Goal: Transaction & Acquisition: Purchase product/service

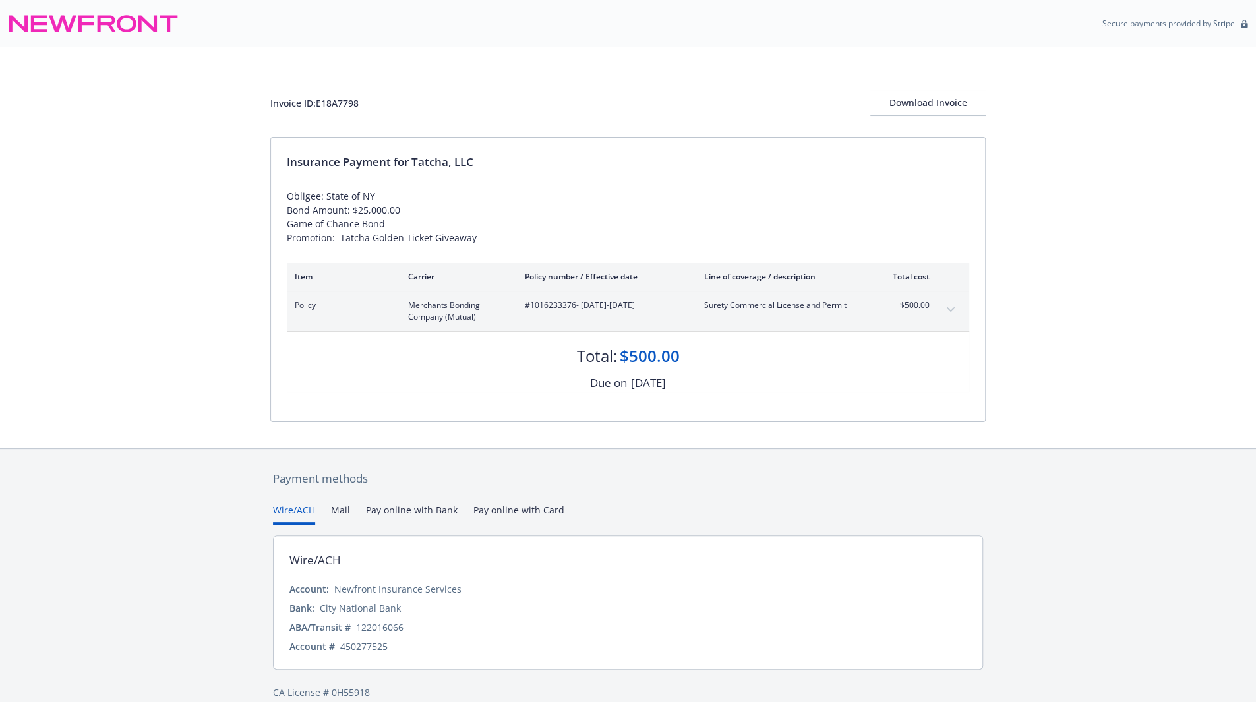
click at [395, 512] on button "Pay online with Bank" at bounding box center [412, 514] width 92 height 22
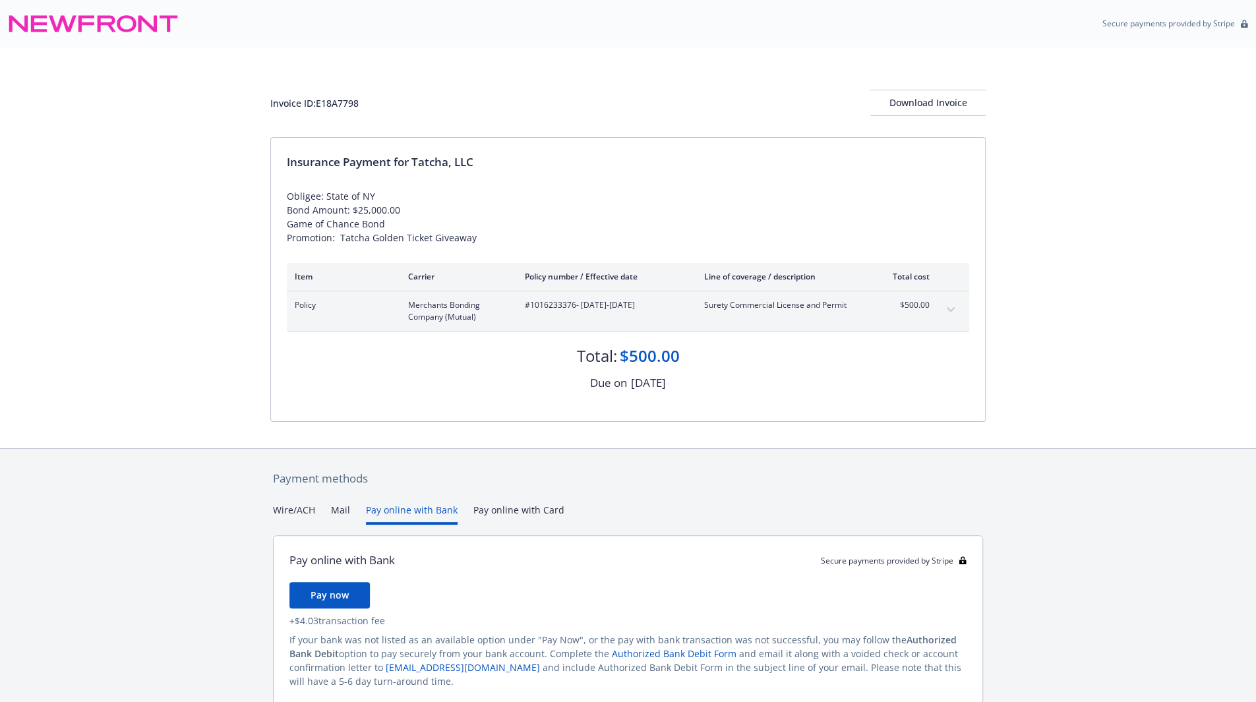
scroll to position [51, 0]
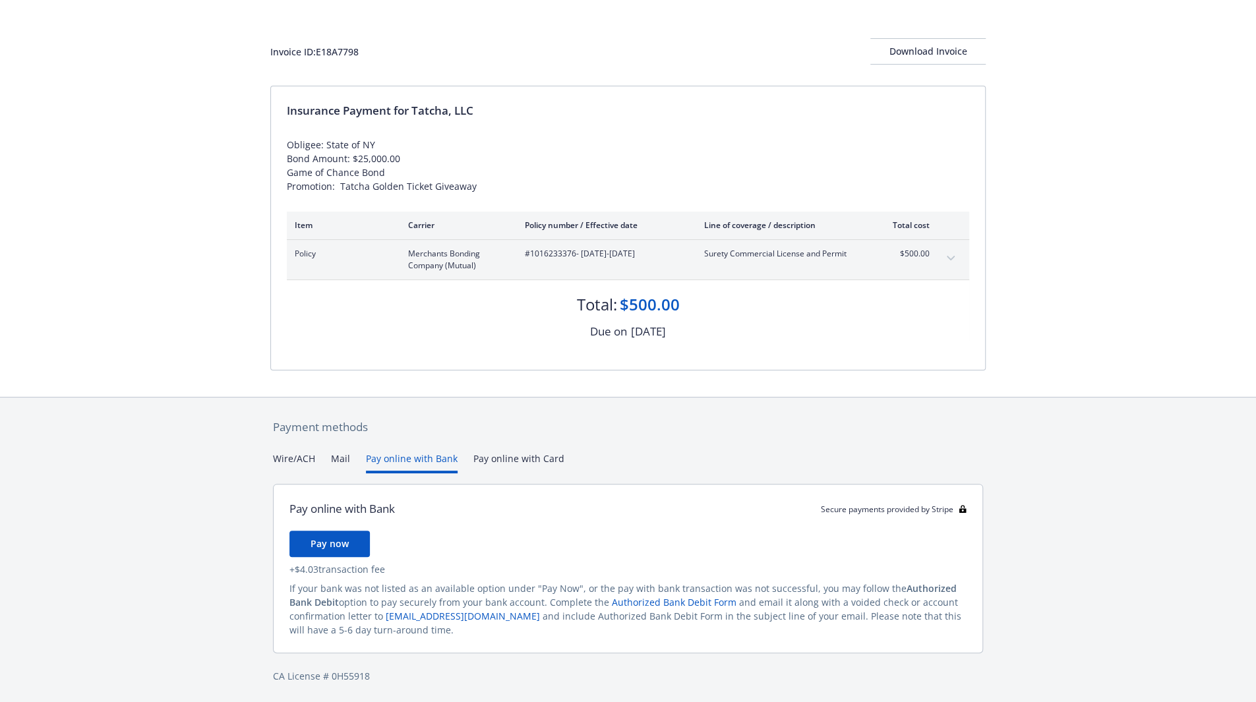
click at [306, 462] on div "Payment methods Wire/ACH Mail Pay online with Bank Pay online with Card Pay onl…" at bounding box center [628, 551] width 716 height 307
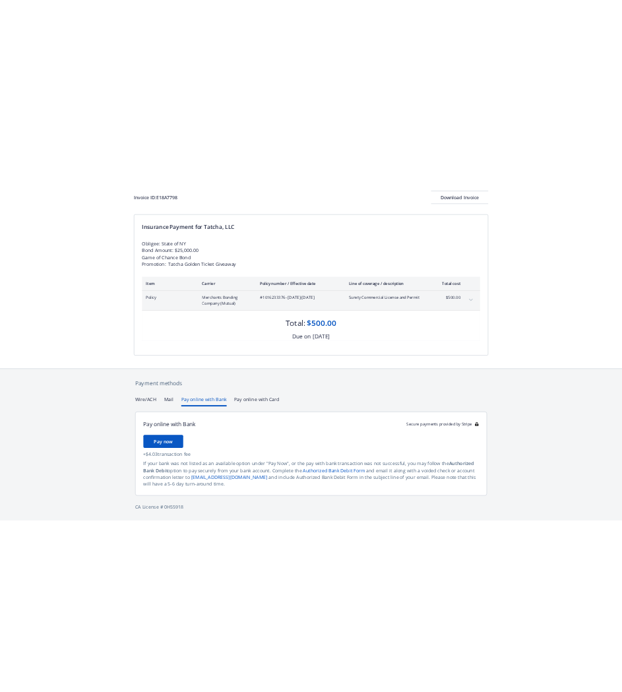
scroll to position [17, 0]
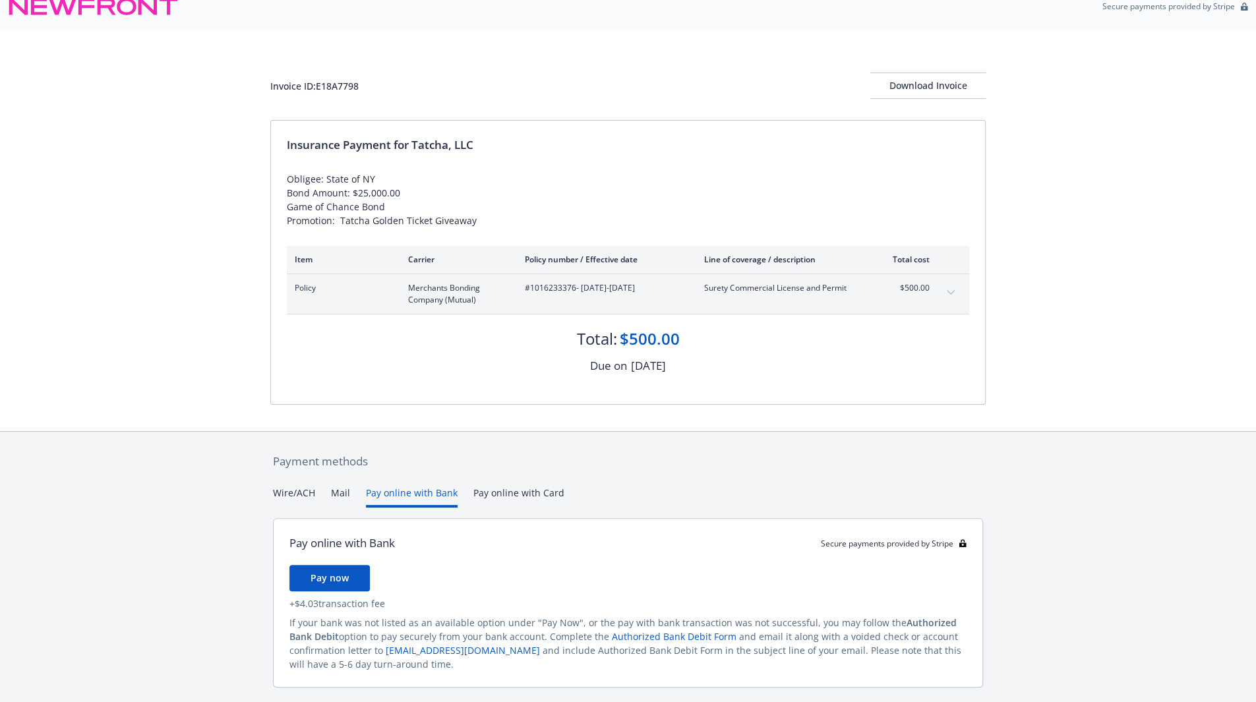
click at [426, 492] on button "Pay online with Bank" at bounding box center [412, 497] width 92 height 22
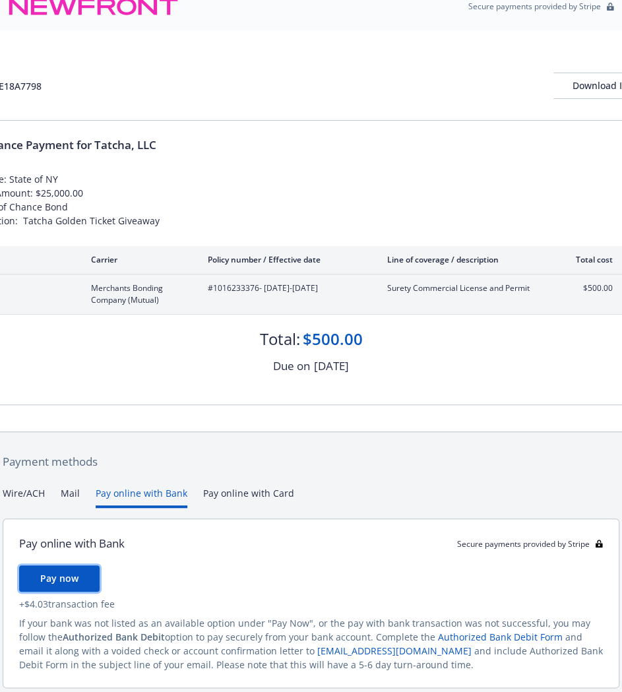
click at [65, 578] on span "Pay now" at bounding box center [59, 578] width 38 height 13
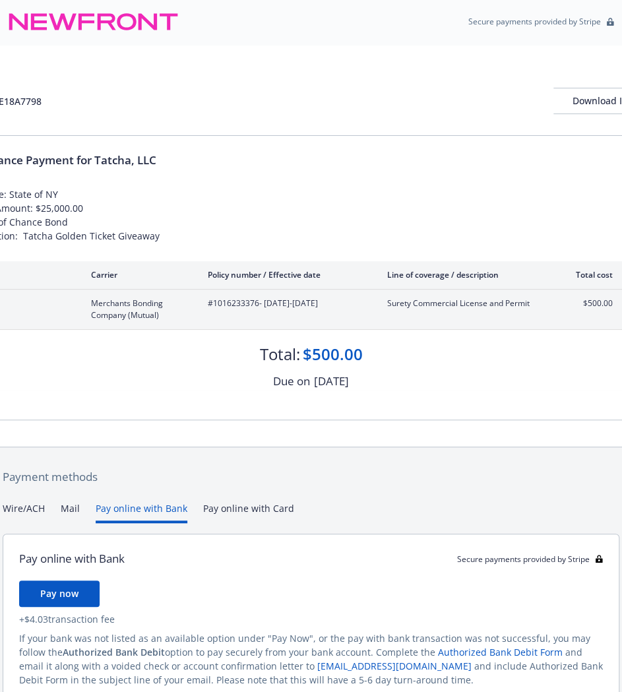
click at [260, 492] on div "Payment methods Wire/ACH Mail Pay online with Bank Pay online with Card Pay onl…" at bounding box center [311, 600] width 622 height 307
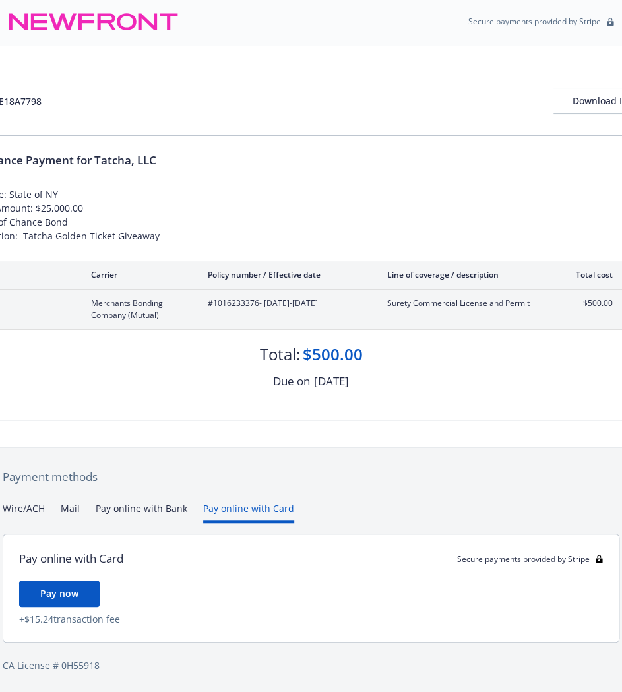
click at [70, 508] on button "Mail" at bounding box center [70, 512] width 19 height 22
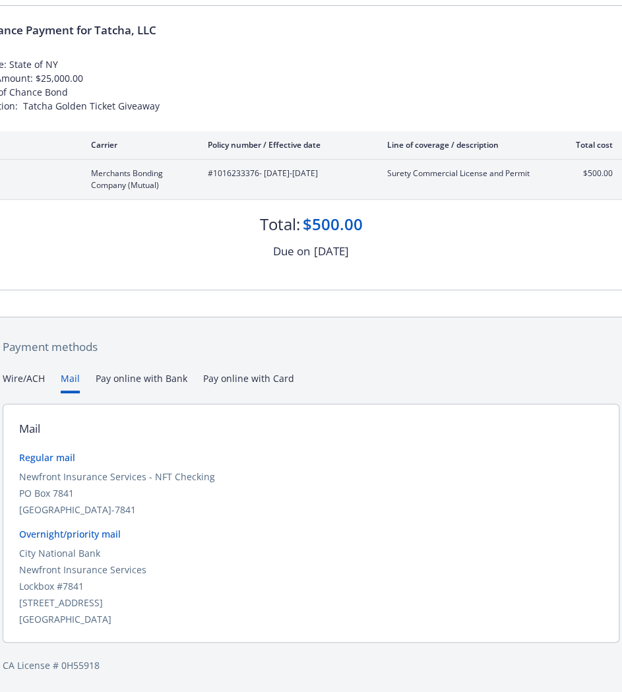
scroll to position [0, 0]
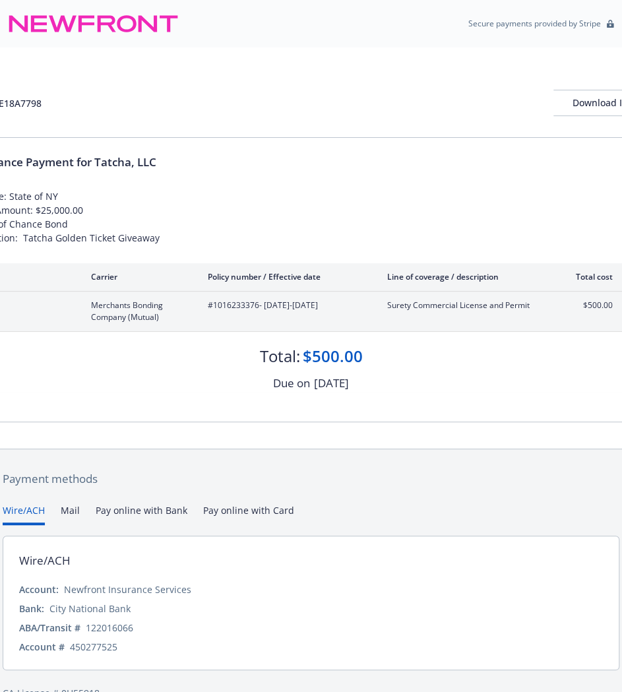
click at [32, 505] on button "Wire/ACH" at bounding box center [24, 514] width 42 height 22
